Goal: Use online tool/utility: Utilize a website feature to perform a specific function

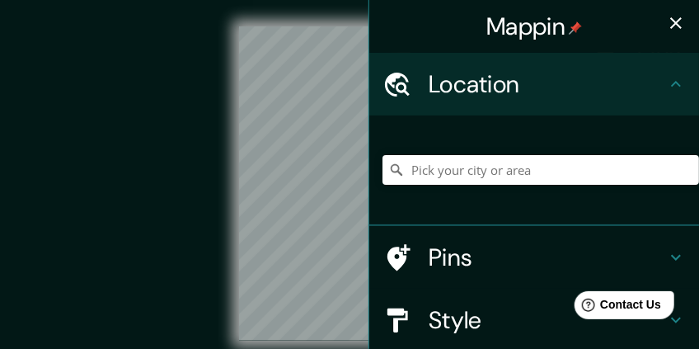
click at [674, 26] on icon "button" at bounding box center [676, 23] width 20 height 20
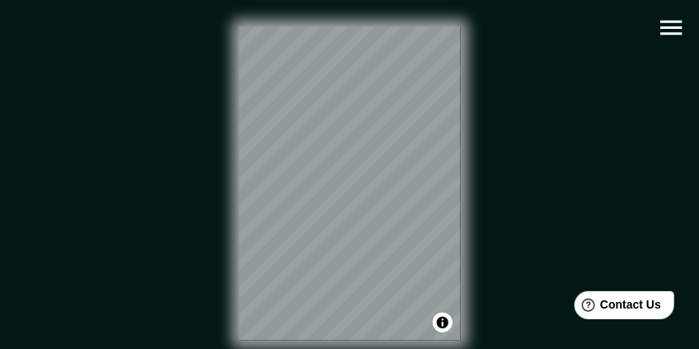
click at [674, 32] on icon "button" at bounding box center [670, 28] width 21 height 15
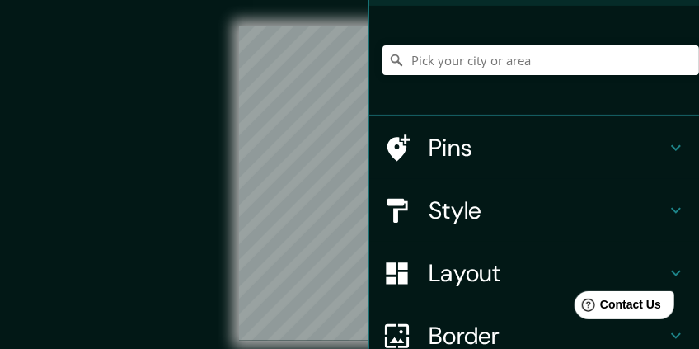
scroll to position [165, 0]
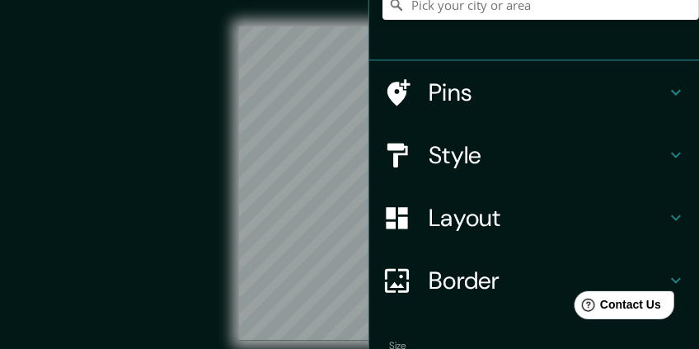
click at [515, 225] on h4 "Layout" at bounding box center [547, 218] width 237 height 30
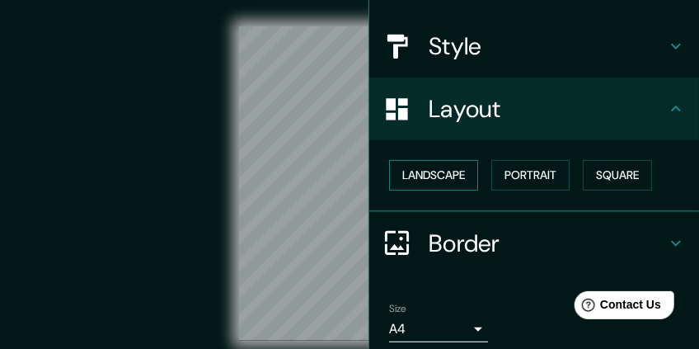
click at [458, 182] on button "Landscape" at bounding box center [433, 175] width 89 height 31
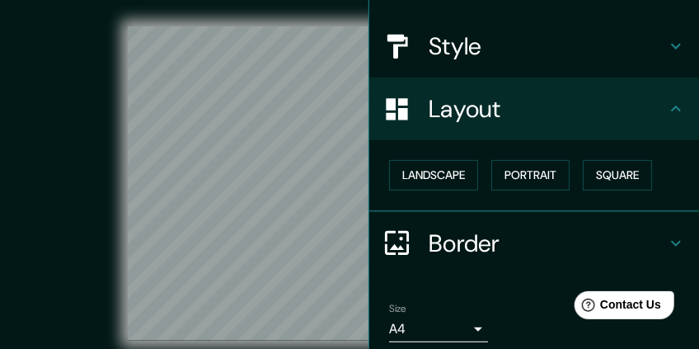
scroll to position [0, 0]
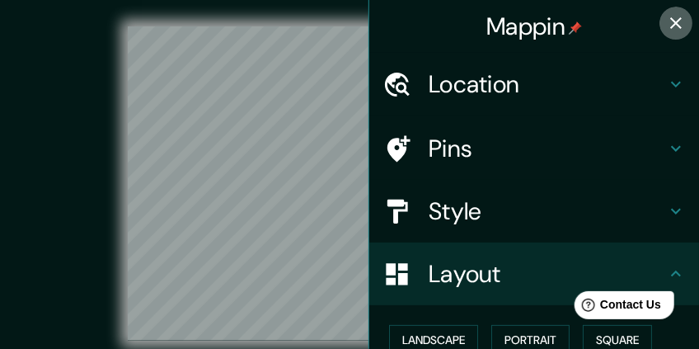
click at [674, 23] on icon "button" at bounding box center [676, 23] width 20 height 20
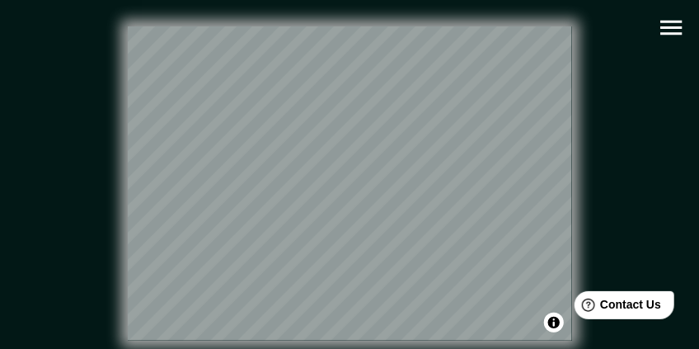
click at [670, 21] on icon "button" at bounding box center [670, 28] width 21 height 15
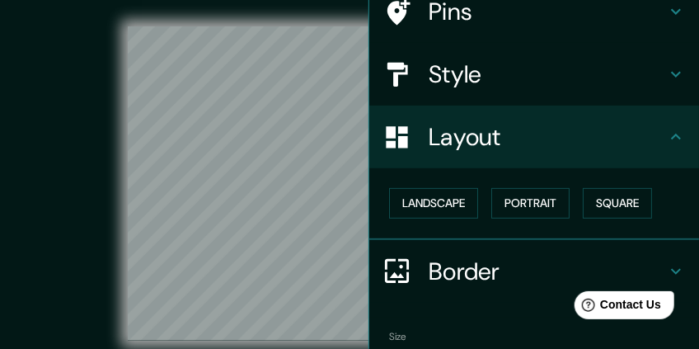
scroll to position [165, 0]
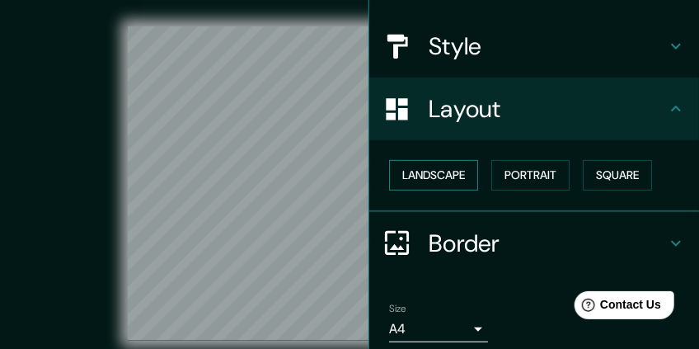
click at [453, 169] on button "Landscape" at bounding box center [433, 175] width 89 height 31
click at [522, 172] on button "Portrait" at bounding box center [530, 175] width 78 height 31
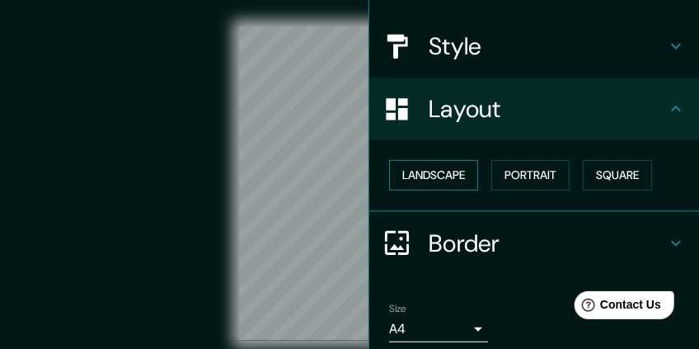
click at [439, 176] on button "Landscape" at bounding box center [433, 175] width 89 height 31
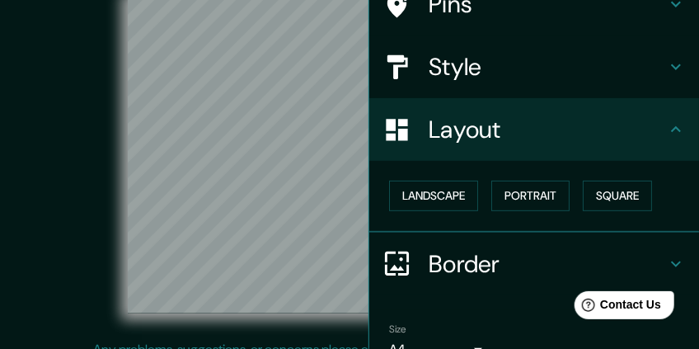
scroll to position [89, 0]
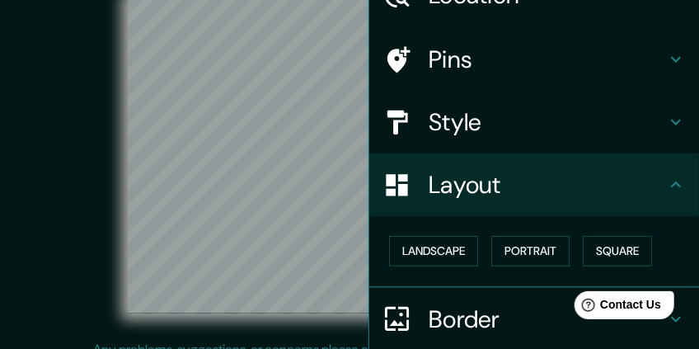
click at [517, 120] on h4 "Style" at bounding box center [547, 122] width 237 height 30
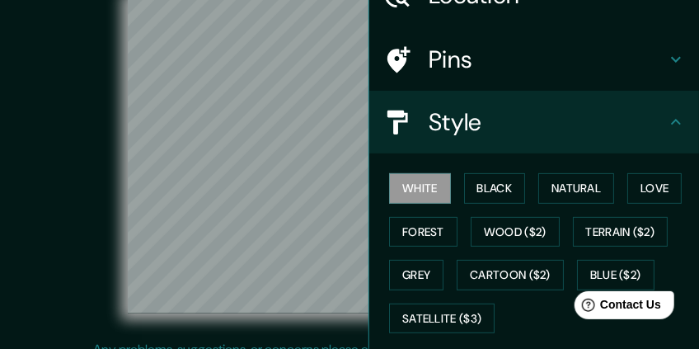
click at [510, 214] on div "White Black Natural Love Forest Wood ($2) Terrain ($2) Grey Cartoon ($2) Blue (…" at bounding box center [541, 253] width 317 height 173
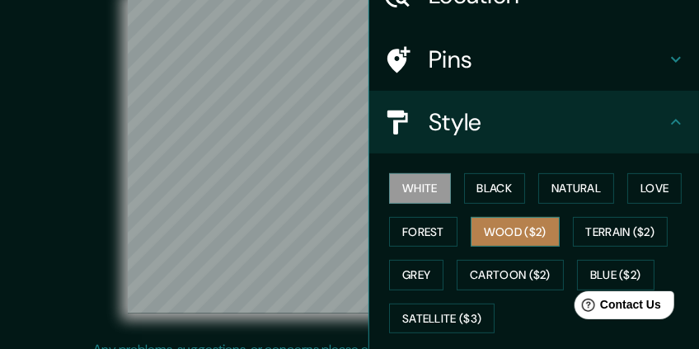
click at [508, 234] on button "Wood ($2)" at bounding box center [515, 232] width 89 height 31
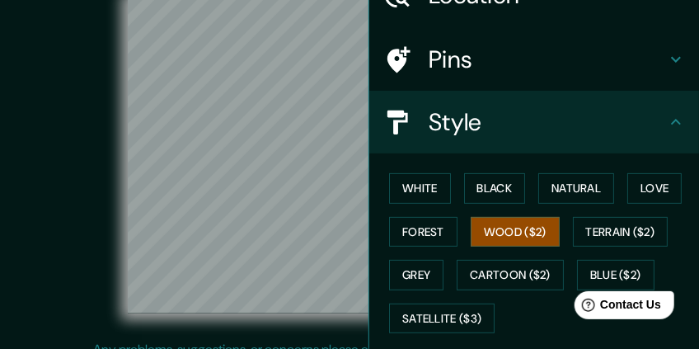
scroll to position [0, 0]
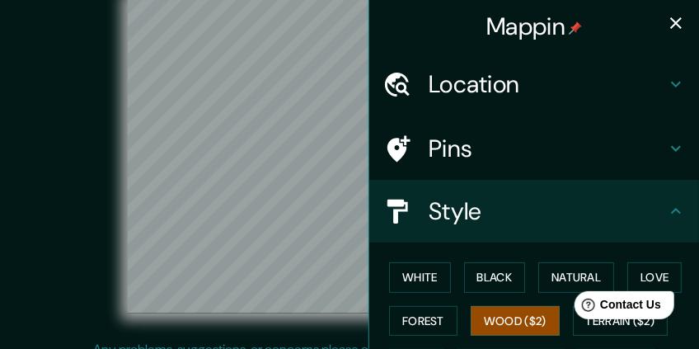
click at [672, 26] on icon "button" at bounding box center [676, 23] width 20 height 20
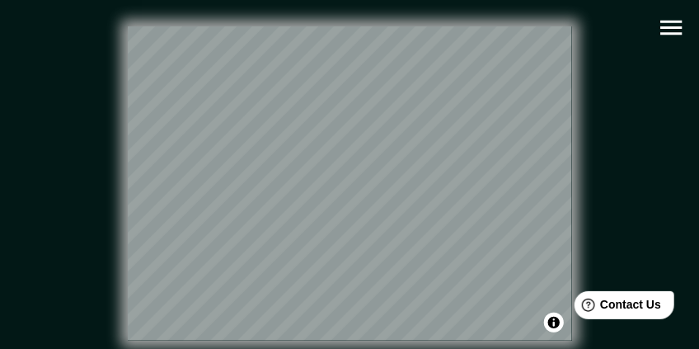
click at [594, 45] on div "© Mapbox © OpenStreetMap Improve this map" at bounding box center [349, 183] width 629 height 314
click at [251, 26] on div "© Mapbox © OpenStreetMap Improve this map" at bounding box center [349, 183] width 682 height 367
click at [448, 348] on html "Mappin Location Pins Style White Black Natural Love Forest Wood ($2) Terrain ($…" at bounding box center [349, 174] width 699 height 349
